Goal: Use online tool/utility: Utilize a website feature to perform a specific function

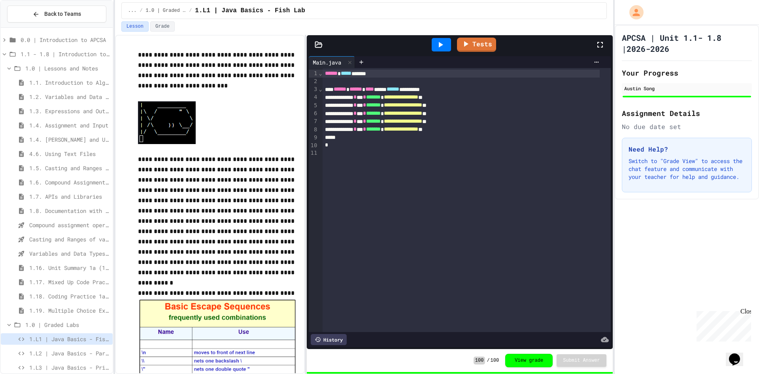
click at [77, 147] on div "1.4. [PERSON_NAME] and User Input" at bounding box center [57, 141] width 112 height 14
click at [78, 155] on span "4.6. Using Text Files" at bounding box center [69, 153] width 80 height 8
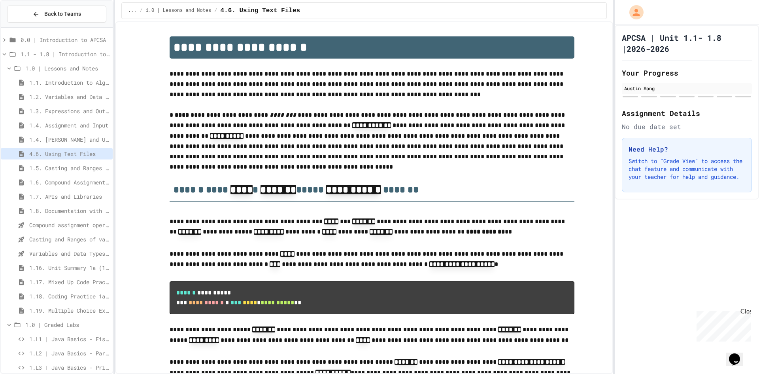
click at [41, 157] on span "4.6. Using Text Files" at bounding box center [69, 153] width 80 height 8
click at [49, 163] on div "1.5. Casting and Ranges of Values" at bounding box center [57, 167] width 112 height 11
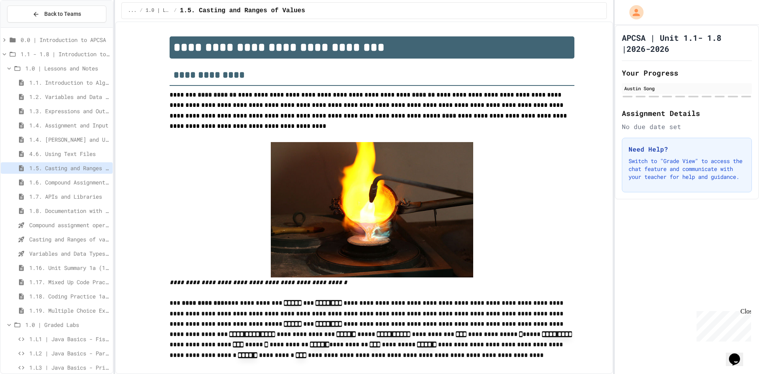
click at [736, 352] on button "Opens Chat This icon Opens the chat window." at bounding box center [734, 358] width 17 height 13
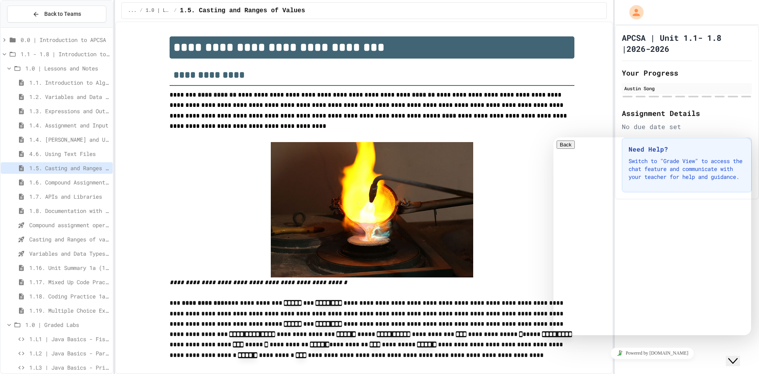
click at [609, 363] on textarea at bounding box center [587, 366] width 61 height 6
click at [646, 363] on div "Rate this chat Upload File Insert emoji" at bounding box center [652, 375] width 191 height 24
click at [618, 363] on textarea at bounding box center [587, 366] width 61 height 6
type textarea "*"
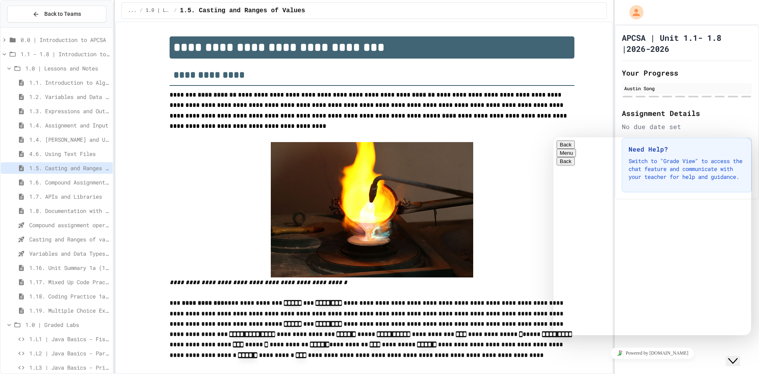
drag, startPoint x: 594, startPoint y: 312, endPoint x: 591, endPoint y: 326, distance: 14.5
type textarea "**********"
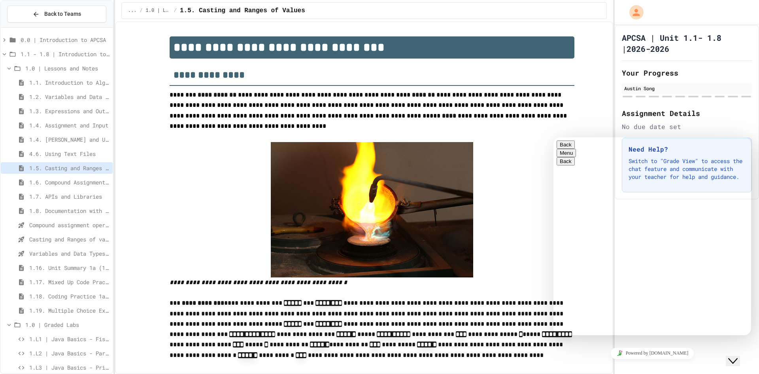
type textarea "*"
click at [576, 149] on button "Menu" at bounding box center [566, 153] width 19 height 8
click at [638, 172] on div "Change Name Email transcript Sound On Pop out widget Add Chat to your website" at bounding box center [652, 164] width 191 height 15
click at [642, 363] on div "Hi there Chat now! We typically reply in a few minutes" at bounding box center [652, 363] width 191 height 0
click at [738, 356] on icon "Close Chat This icon closes the chat window." at bounding box center [732, 360] width 9 height 9
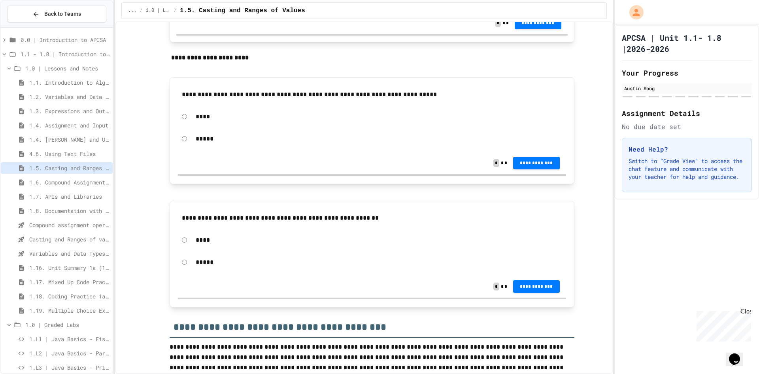
scroll to position [2689, 0]
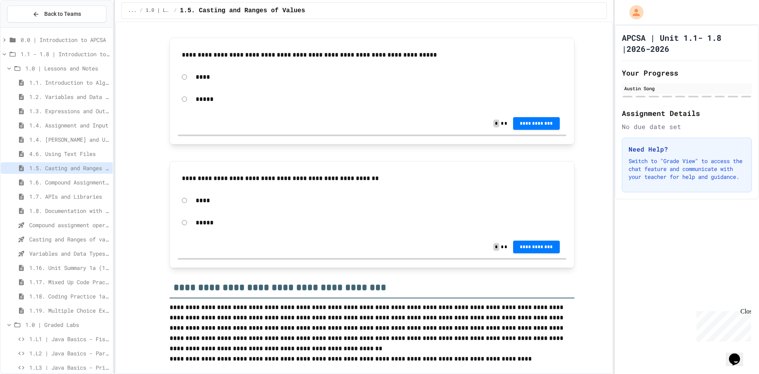
click at [183, 108] on div "*****" at bounding box center [372, 99] width 388 height 18
click at [543, 126] on span "**********" at bounding box center [537, 122] width 34 height 6
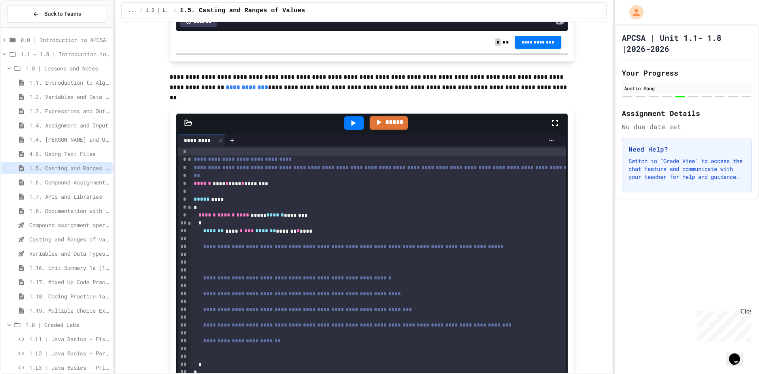
scroll to position [3401, 0]
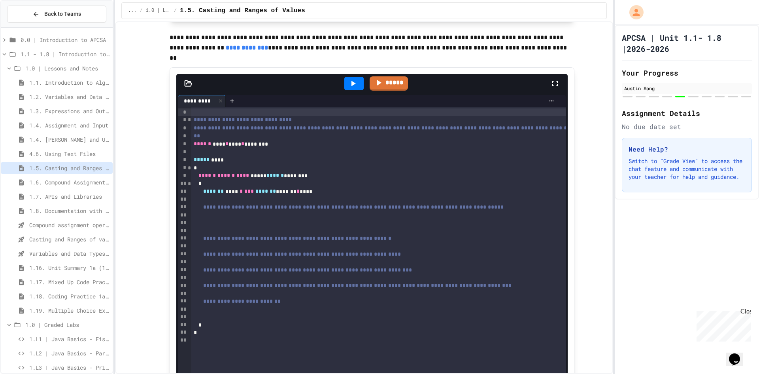
click at [346, 82] on div at bounding box center [353, 83] width 27 height 21
click at [341, 85] on div at bounding box center [353, 83] width 27 height 21
click at [341, 86] on div at bounding box center [353, 83] width 27 height 21
click at [346, 85] on div at bounding box center [353, 83] width 19 height 13
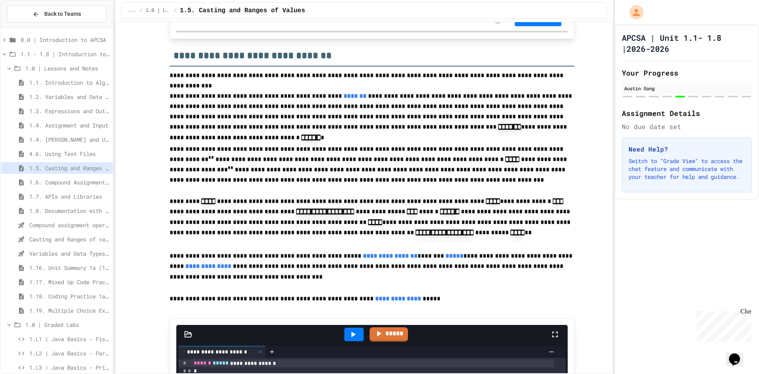
scroll to position [3824, 0]
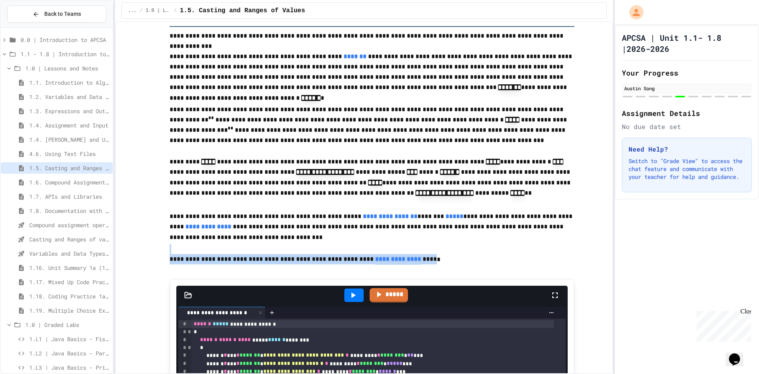
drag, startPoint x: 403, startPoint y: 269, endPoint x: 116, endPoint y: 261, distance: 287.6
click at [116, 261] on div "**********" at bounding box center [364, 197] width 498 height 352
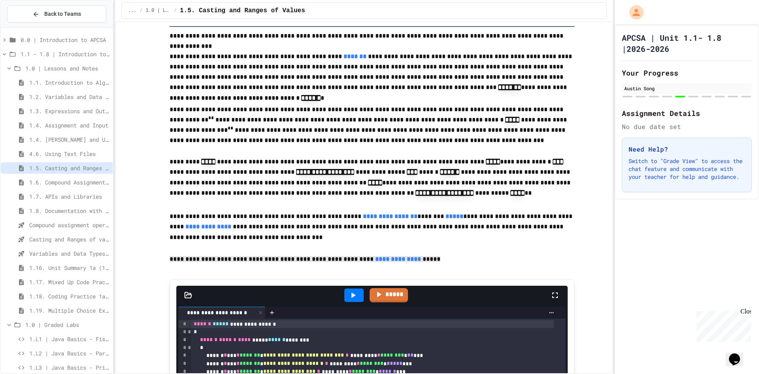
drag, startPoint x: 134, startPoint y: 263, endPoint x: 470, endPoint y: 261, distance: 335.7
click at [470, 254] on p at bounding box center [372, 249] width 405 height 10
drag, startPoint x: 437, startPoint y: 267, endPoint x: 151, endPoint y: 275, distance: 285.6
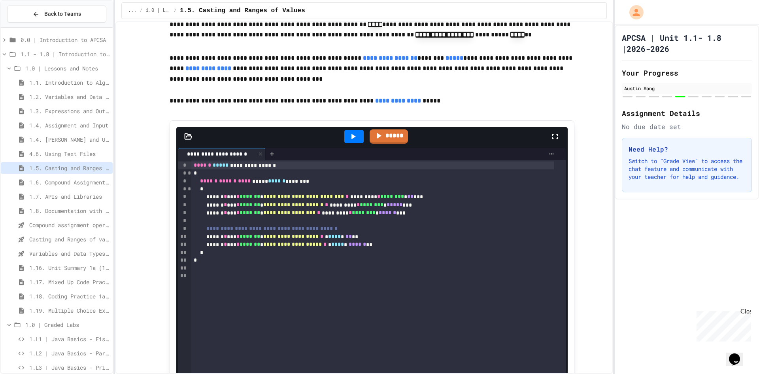
scroll to position [4022, 0]
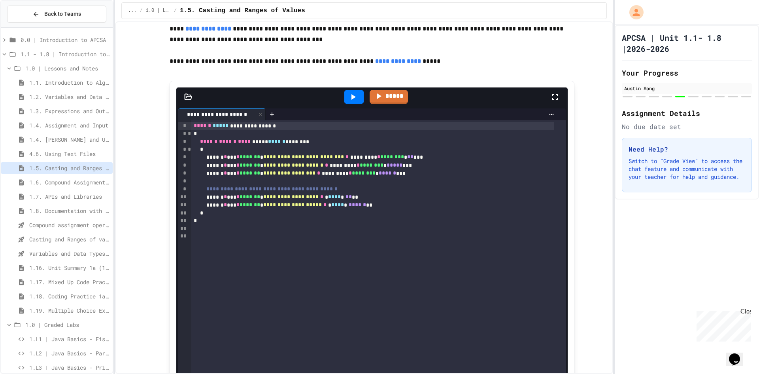
click at [350, 102] on icon at bounding box center [352, 96] width 9 height 9
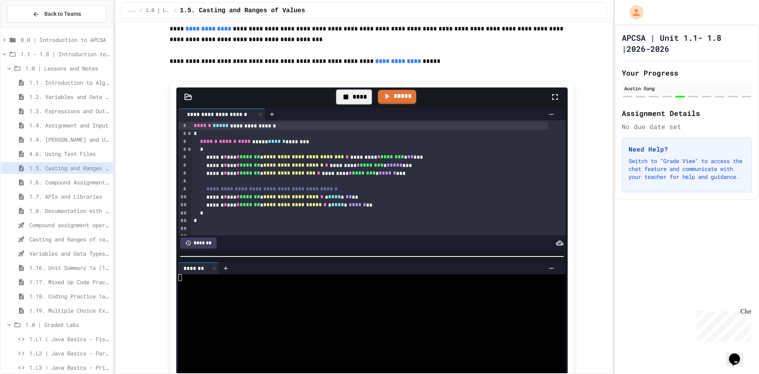
scroll to position [4062, 0]
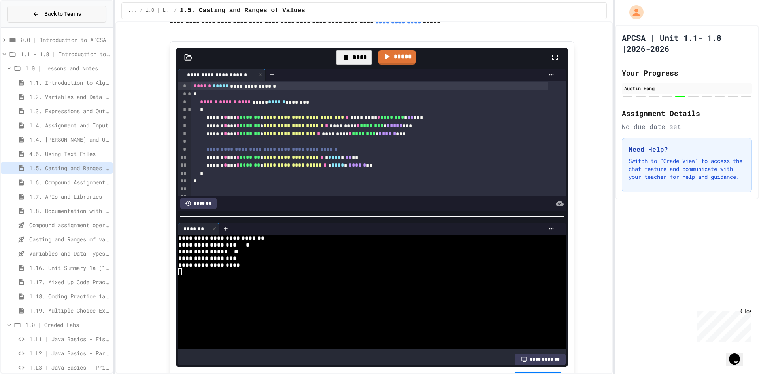
click at [46, 17] on span "Back to Teams" at bounding box center [62, 14] width 37 height 8
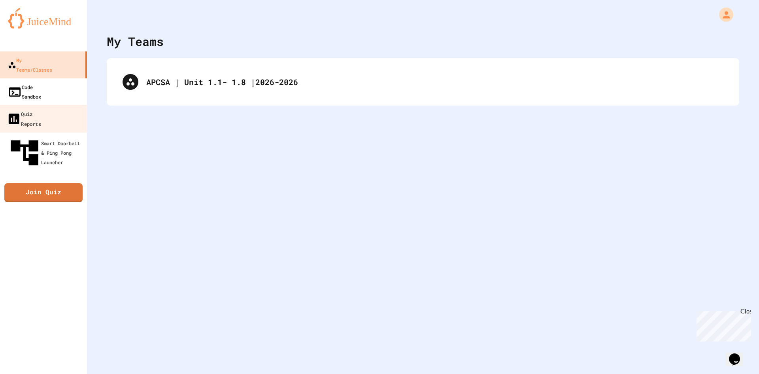
click at [64, 81] on link "Code Sandbox" at bounding box center [43, 91] width 87 height 27
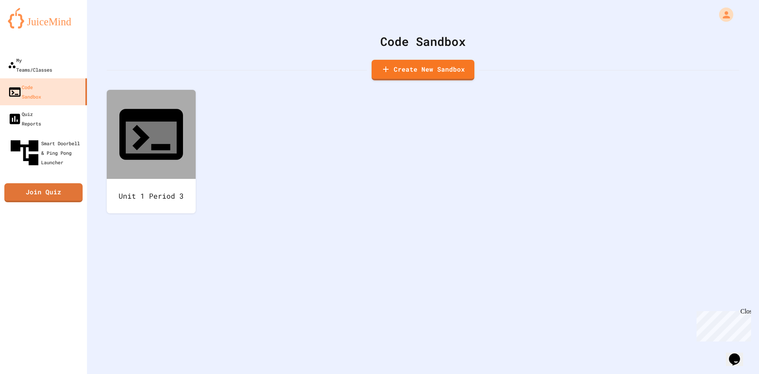
click at [133, 81] on div "Code Sandbox Create New Sandbox Unit 1 Period 3" at bounding box center [423, 187] width 672 height 374
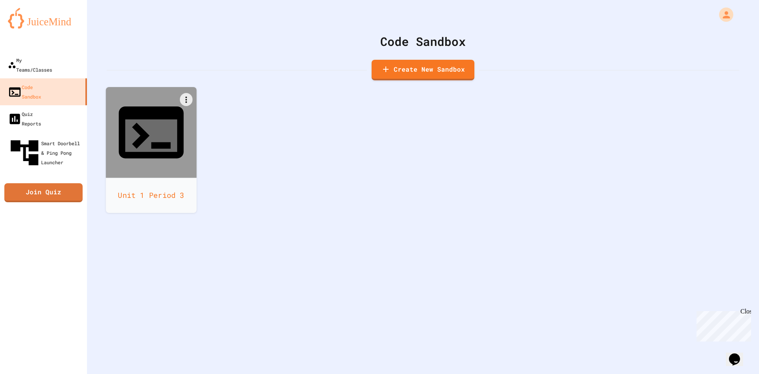
click at [148, 122] on icon at bounding box center [151, 132] width 65 height 52
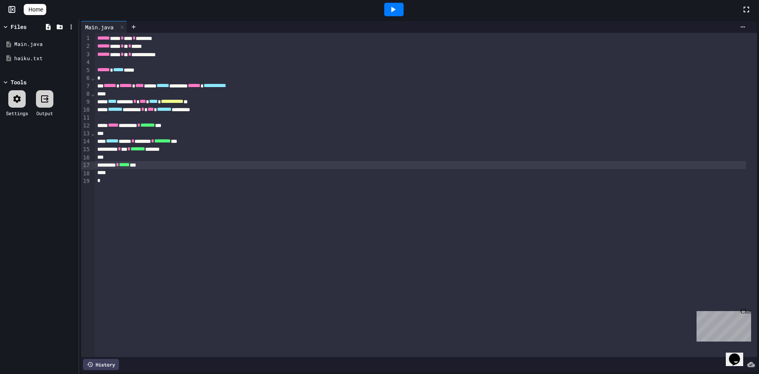
click at [419, 164] on div "******* * ***** ***" at bounding box center [420, 165] width 651 height 8
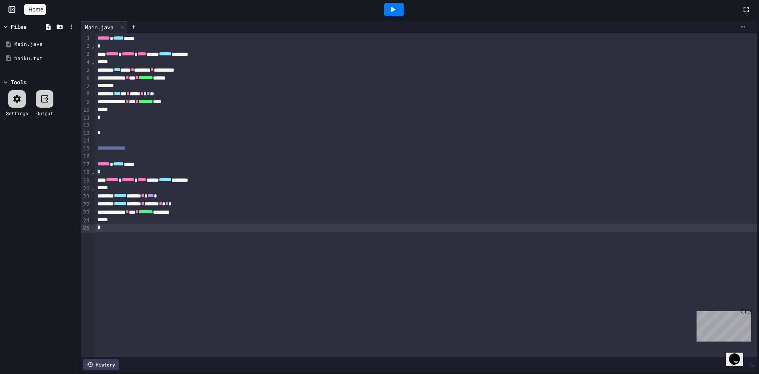
click at [404, 4] on div at bounding box center [393, 9] width 19 height 13
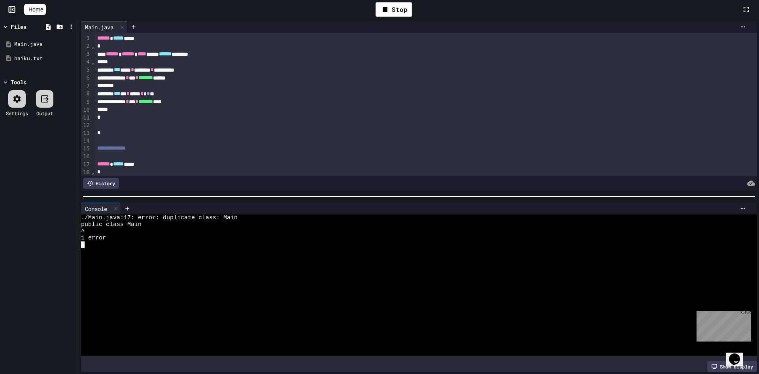
click at [281, 221] on div "public class Main" at bounding box center [412, 224] width 662 height 7
click at [190, 129] on div at bounding box center [417, 133] width 645 height 8
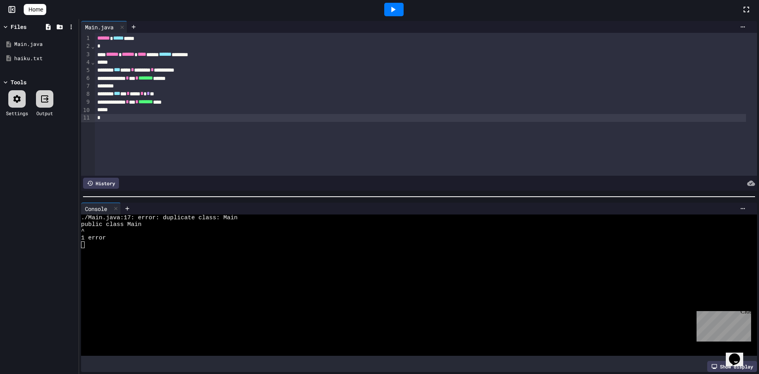
click at [397, 6] on icon at bounding box center [392, 9] width 9 height 9
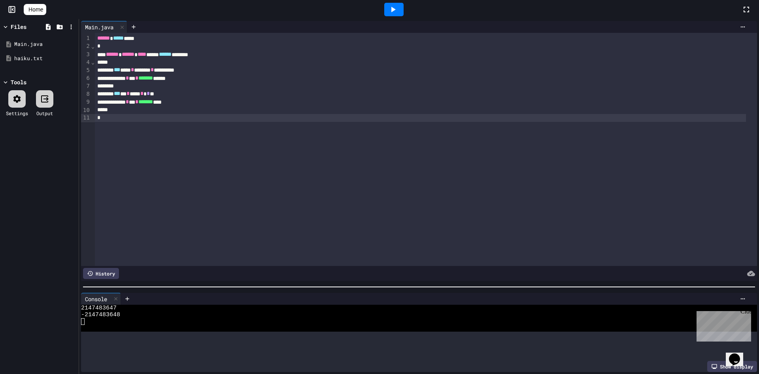
click at [389, 286] on div at bounding box center [419, 287] width 680 height 8
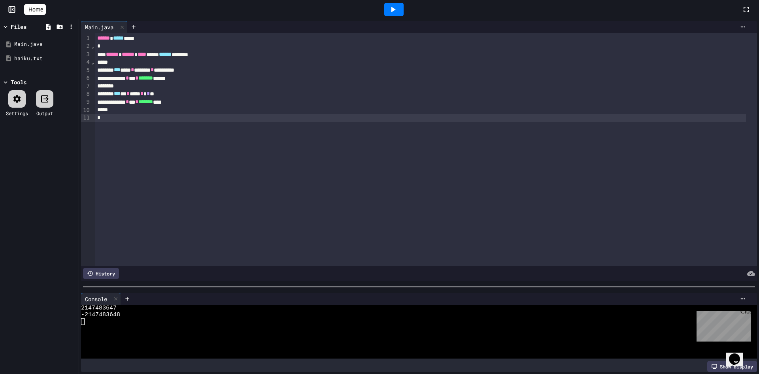
click at [128, 75] on div "****** * *** * ******* ******" at bounding box center [420, 78] width 651 height 8
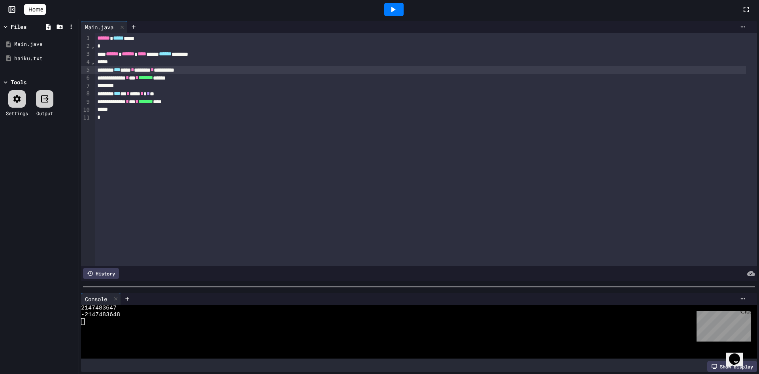
click at [120, 72] on span "***" at bounding box center [117, 70] width 6 height 6
click at [398, 11] on icon at bounding box center [392, 9] width 9 height 9
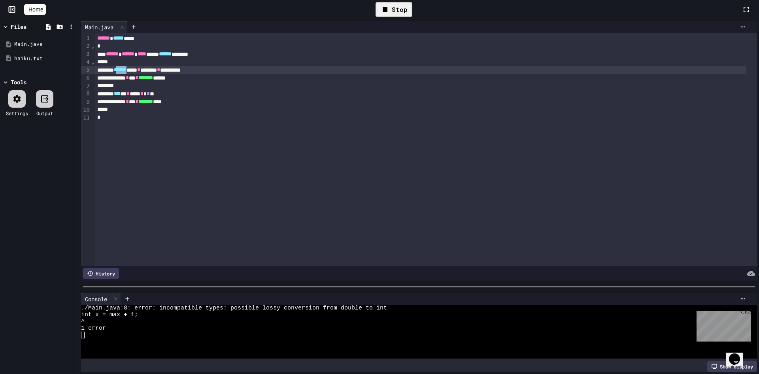
drag, startPoint x: 138, startPoint y: 67, endPoint x: 123, endPoint y: 71, distance: 15.4
click at [123, 71] on span "******" at bounding box center [120, 70] width 13 height 6
click at [406, 11] on div "Stop" at bounding box center [394, 9] width 37 height 15
click at [404, 11] on div at bounding box center [393, 9] width 19 height 13
click at [153, 75] on span "*******" at bounding box center [145, 78] width 15 height 6
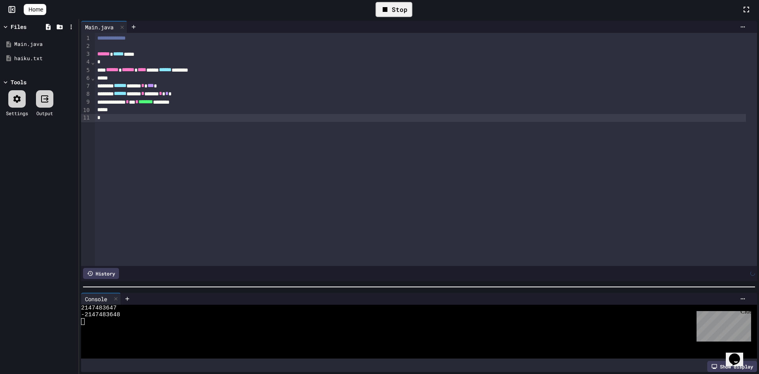
click at [410, 5] on div "Stop" at bounding box center [394, 9] width 37 height 15
click at [408, 5] on div at bounding box center [393, 9] width 27 height 21
click at [392, 7] on icon at bounding box center [392, 9] width 9 height 9
click at [746, 309] on div "Close" at bounding box center [746, 313] width 10 height 10
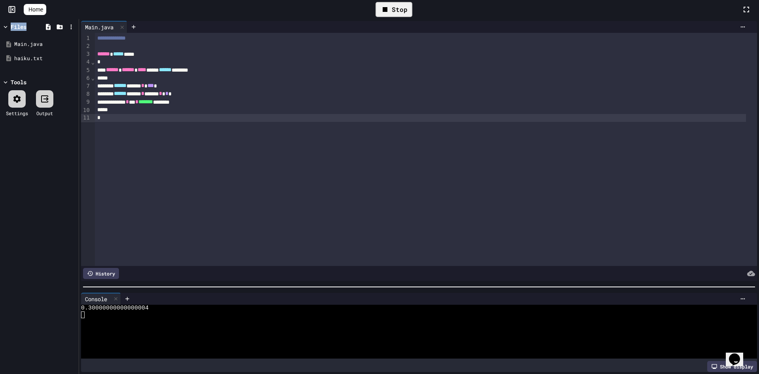
click at [741, 353] on icon "Opens Chat This icon Opens the chat window." at bounding box center [734, 359] width 13 height 13
click at [668, 349] on link "Powered by [DOMAIN_NAME]" at bounding box center [653, 353] width 84 height 12
drag, startPoint x: 628, startPoint y: 311, endPoint x: 629, endPoint y: 316, distance: 5.2
click at [629, 363] on div "Hi there Chat now! We typically reply in a few minutes Search Emoji Smileys & P…" at bounding box center [652, 375] width 191 height 24
click at [628, 363] on div "Rate this chat Upload File Insert emoji" at bounding box center [652, 375] width 191 height 24
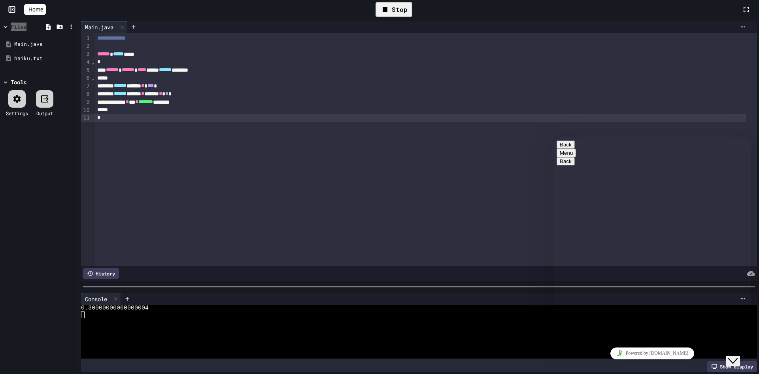
click at [739, 355] on button "Close Chat This icon closes the chat window." at bounding box center [733, 360] width 14 height 10
click at [154, 87] on span "***" at bounding box center [150, 86] width 6 height 6
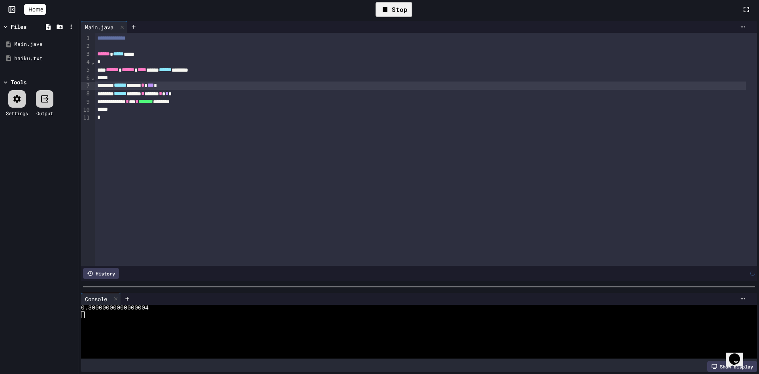
click at [410, 17] on div "Stop" at bounding box center [394, 9] width 37 height 15
click at [404, 6] on div at bounding box center [393, 9] width 19 height 13
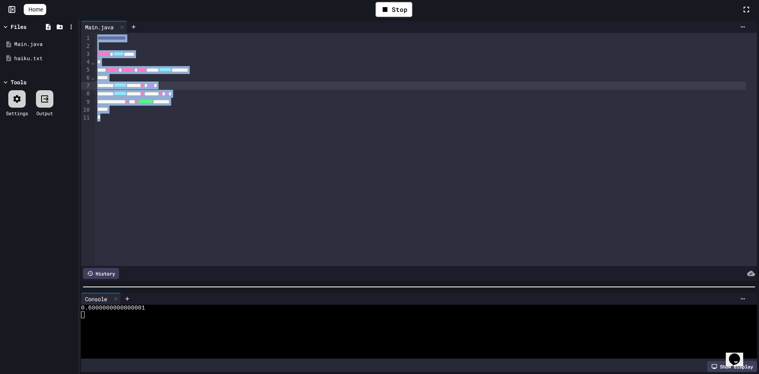
drag, startPoint x: 187, startPoint y: 83, endPoint x: 0, endPoint y: -15, distance: 211.0
click at [0, 0] on html "**********" at bounding box center [379, 187] width 759 height 374
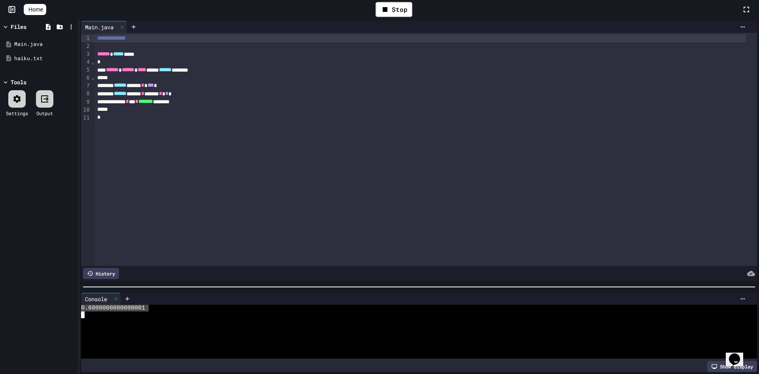
drag, startPoint x: 149, startPoint y: 306, endPoint x: 49, endPoint y: 297, distance: 101.3
click at [49, 297] on div "**********" at bounding box center [379, 196] width 759 height 355
drag, startPoint x: 160, startPoint y: 300, endPoint x: 52, endPoint y: 303, distance: 108.0
click at [52, 303] on div "**********" at bounding box center [379, 196] width 759 height 355
drag, startPoint x: 112, startPoint y: 302, endPoint x: 150, endPoint y: 306, distance: 39.0
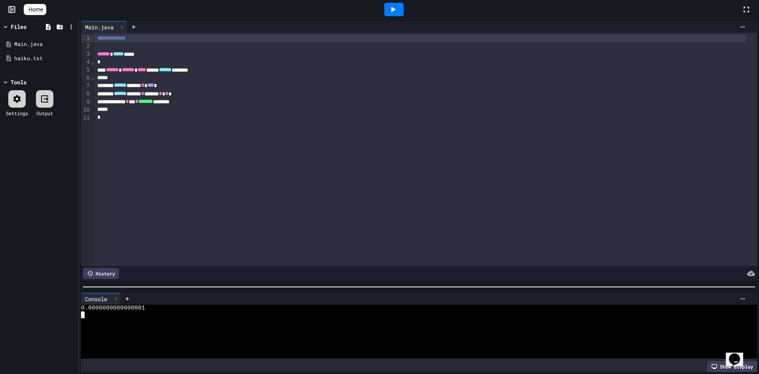
click at [168, 311] on div at bounding box center [412, 314] width 662 height 7
drag, startPoint x: 146, startPoint y: 306, endPoint x: 75, endPoint y: 303, distance: 70.4
